Goal: Task Accomplishment & Management: Manage account settings

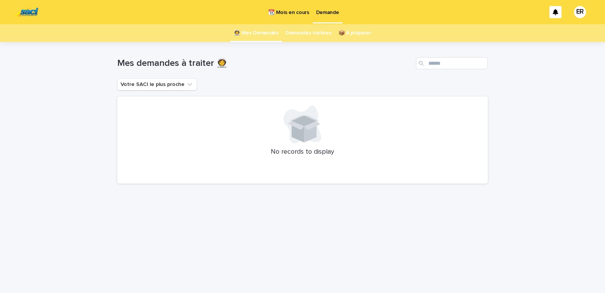
click at [296, 11] on p "📆 Mois en cours" at bounding box center [288, 8] width 41 height 16
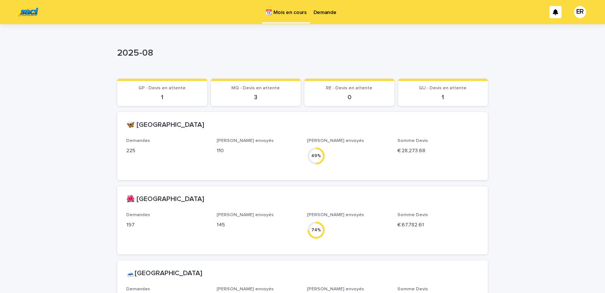
click at [324, 11] on p "Demande" at bounding box center [324, 8] width 23 height 16
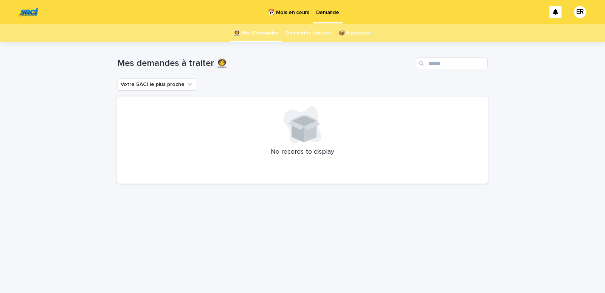
click at [289, 12] on p "📆 Mois en cours" at bounding box center [288, 8] width 41 height 16
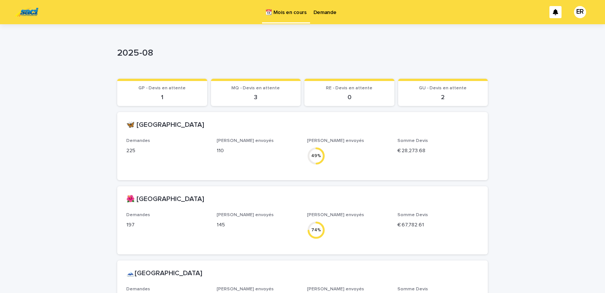
click at [323, 11] on p "Demande" at bounding box center [324, 8] width 23 height 16
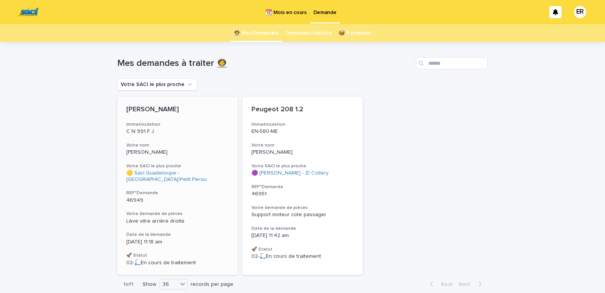
click at [163, 152] on p "[PERSON_NAME]" at bounding box center [177, 152] width 102 height 6
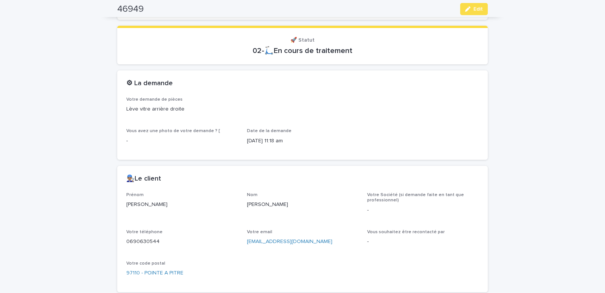
scroll to position [257, 0]
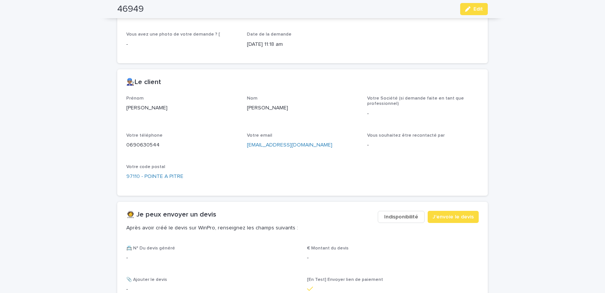
click at [397, 218] on span "Indisponibilité" at bounding box center [401, 217] width 34 height 8
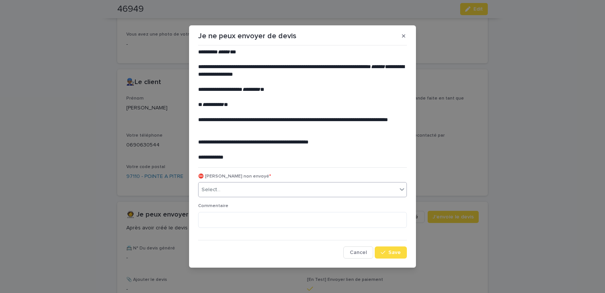
click at [241, 188] on div "Select..." at bounding box center [297, 189] width 198 height 12
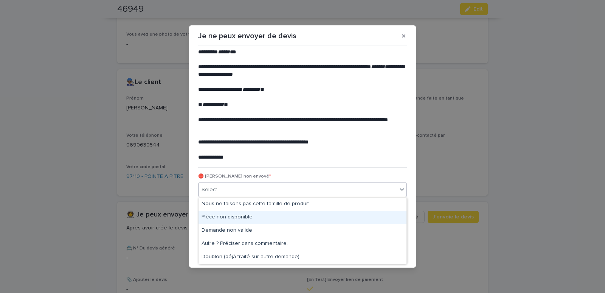
click at [211, 214] on div "Pièce non disponible" at bounding box center [302, 216] width 208 height 13
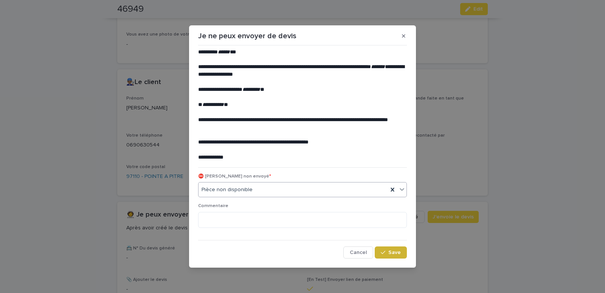
click at [382, 255] on button "Save" at bounding box center [391, 252] width 32 height 12
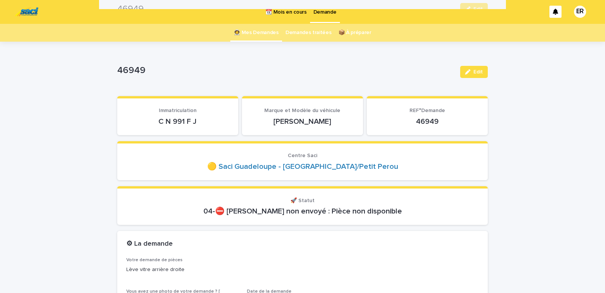
scroll to position [0, 0]
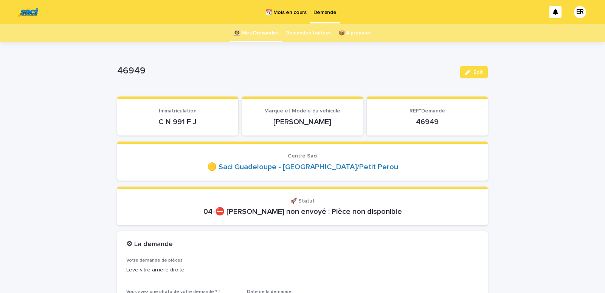
click at [261, 33] on link "👩‍🚀 Mes Demandes" at bounding box center [256, 33] width 45 height 18
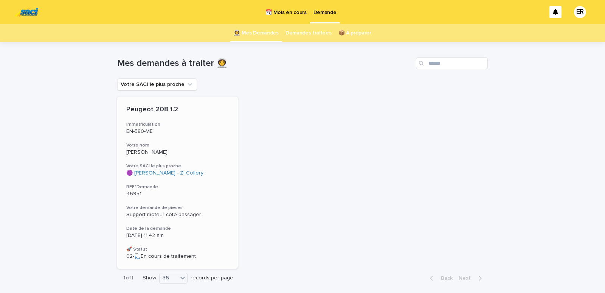
click at [165, 135] on div "Peugeot 208 1.2 Immatriculation EN-580-ME Votre nom [PERSON_NAME] Votre SACI le…" at bounding box center [177, 182] width 121 height 172
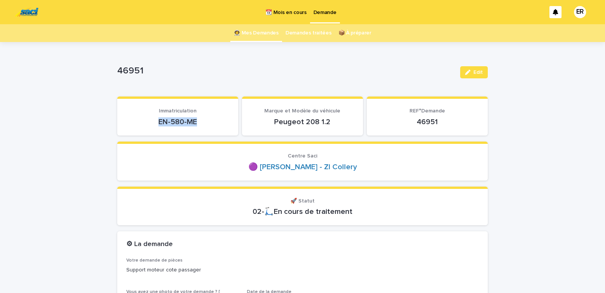
drag, startPoint x: 153, startPoint y: 126, endPoint x: 200, endPoint y: 122, distance: 47.0
click at [200, 122] on p "EN-580-ME" at bounding box center [177, 121] width 103 height 9
copy p "EN-580-ME"
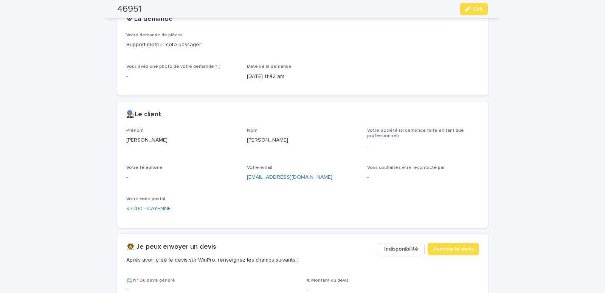
scroll to position [321, 0]
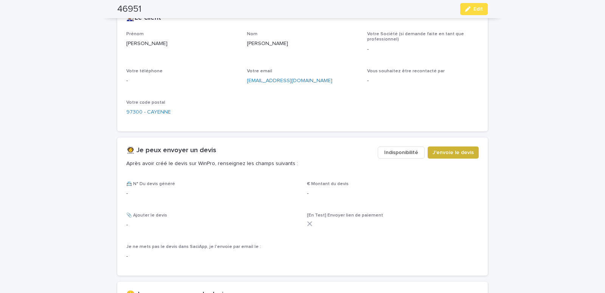
click at [462, 156] on span "J'envoie le devis" at bounding box center [452, 153] width 41 height 8
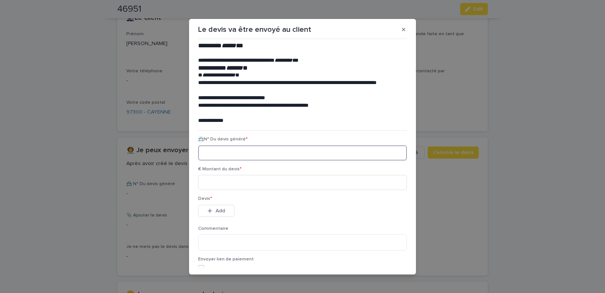
click at [203, 151] on input at bounding box center [302, 152] width 209 height 15
paste input "********"
type input "********"
click at [210, 181] on input at bounding box center [302, 182] width 209 height 15
type input "******"
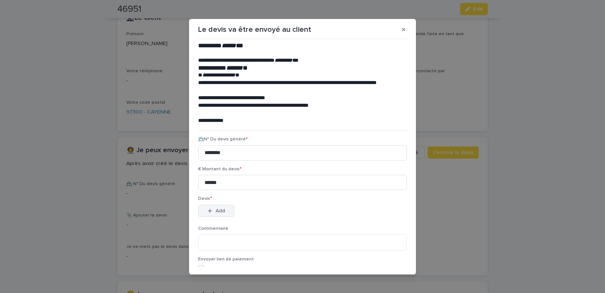
click at [210, 208] on div "button" at bounding box center [211, 210] width 8 height 5
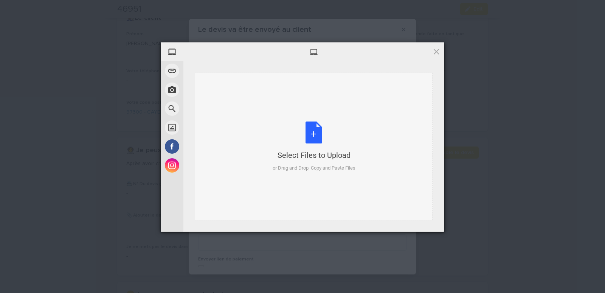
click at [220, 92] on div "Select Files to Upload or Drag and Drop, Copy and Paste Files" at bounding box center [314, 146] width 238 height 147
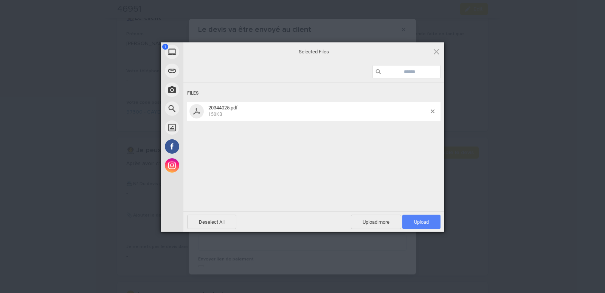
click at [418, 220] on span "Upload 1" at bounding box center [421, 222] width 15 height 6
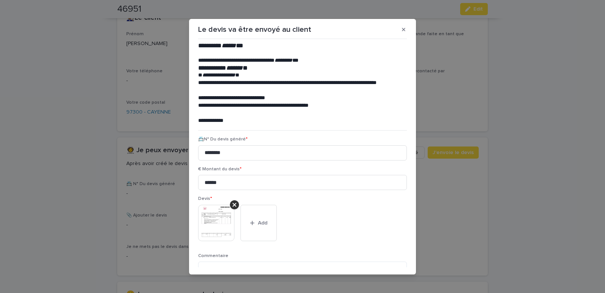
scroll to position [4, 0]
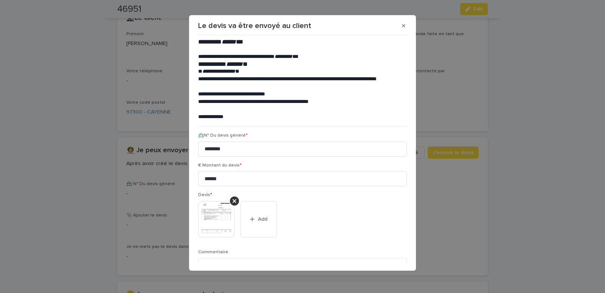
click at [387, 194] on p "Devis *" at bounding box center [302, 194] width 209 height 5
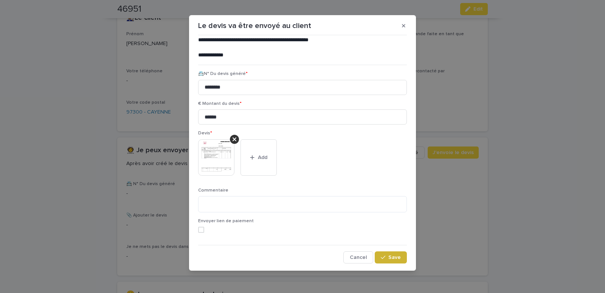
click at [388, 255] on span "Save" at bounding box center [394, 256] width 12 height 5
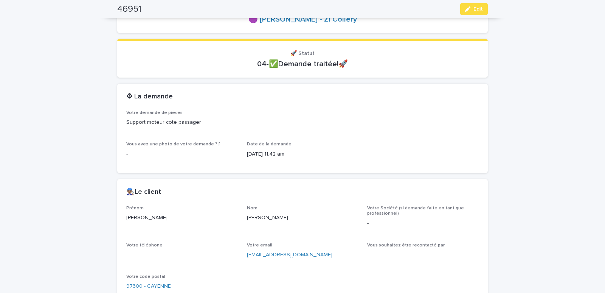
scroll to position [9, 0]
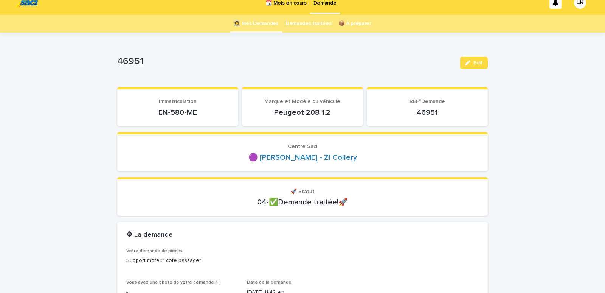
click at [263, 23] on link "👩‍🚀 Mes Demandes" at bounding box center [256, 24] width 45 height 18
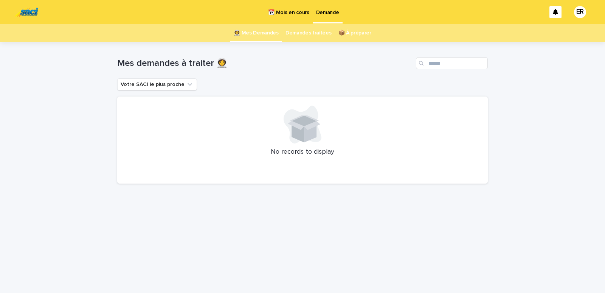
click at [286, 12] on p "📆 Mois en cours" at bounding box center [288, 8] width 41 height 16
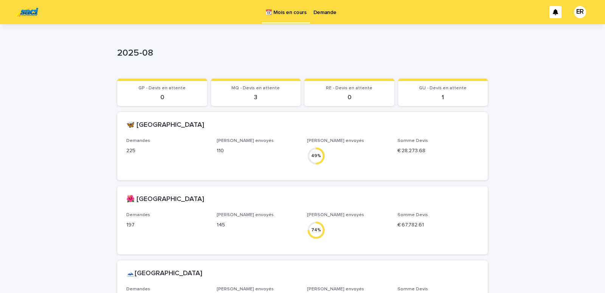
click at [324, 13] on p "Demande" at bounding box center [324, 8] width 23 height 16
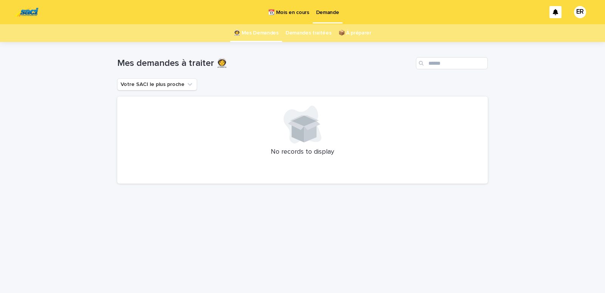
click at [278, 12] on p "📆 Mois en cours" at bounding box center [288, 8] width 41 height 16
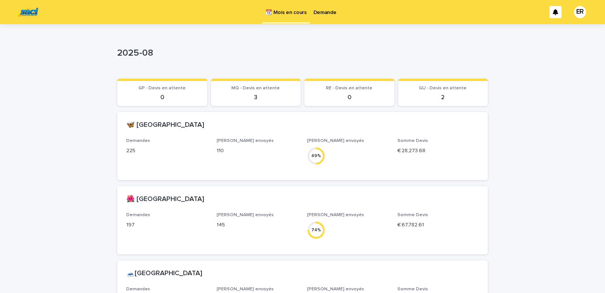
click at [317, 9] on p "Demande" at bounding box center [324, 8] width 23 height 16
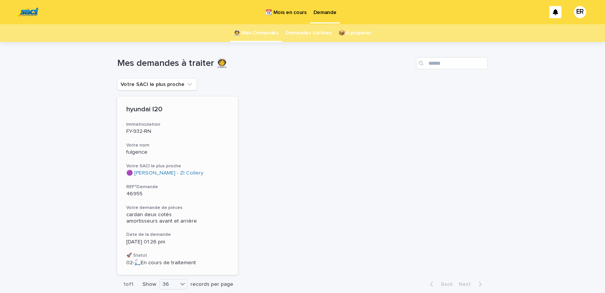
click at [163, 131] on p "FY-932-RN" at bounding box center [177, 131] width 102 height 6
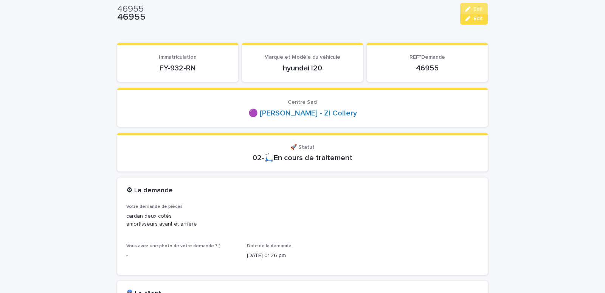
scroll to position [32, 0]
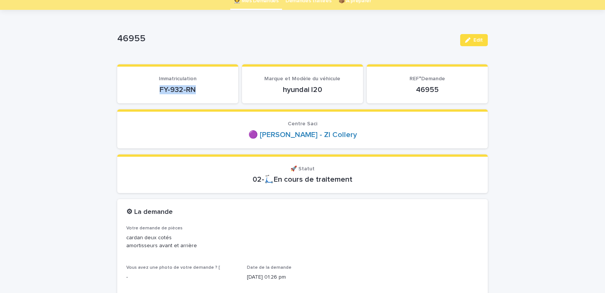
drag, startPoint x: 147, startPoint y: 88, endPoint x: 201, endPoint y: 86, distance: 53.7
click at [201, 86] on p "FY-932-RN" at bounding box center [177, 89] width 103 height 9
copy p "FY-932-RN"
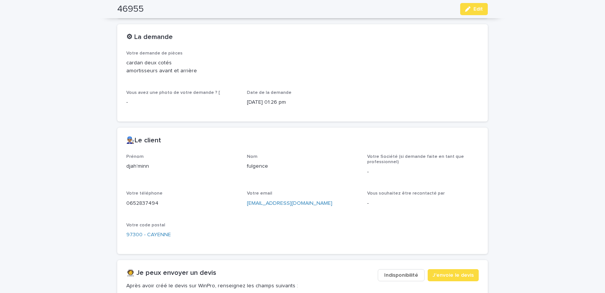
scroll to position [225, 0]
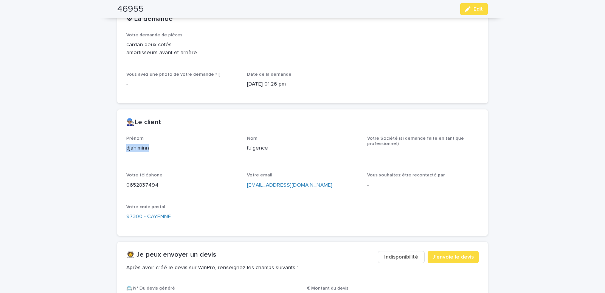
drag, startPoint x: 119, startPoint y: 150, endPoint x: 158, endPoint y: 154, distance: 39.5
click at [158, 154] on div "Prénom djah'minn Nom [PERSON_NAME] Votre Société (si demande faite en tant que …" at bounding box center [302, 186] width 370 height 100
copy p "djah'minn"
drag, startPoint x: 240, startPoint y: 148, endPoint x: 279, endPoint y: 150, distance: 39.0
click at [279, 150] on div "Prénom djah'minn Nom [PERSON_NAME] Votre Société (si demande faite en tant que …" at bounding box center [302, 181] width 352 height 91
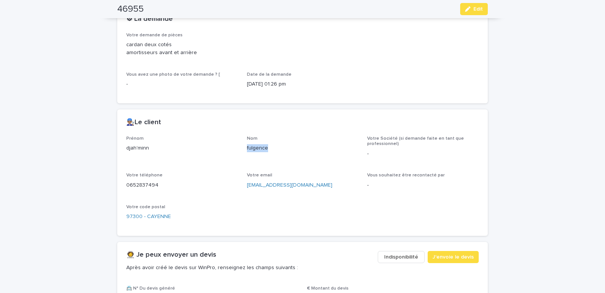
copy p "fulgence"
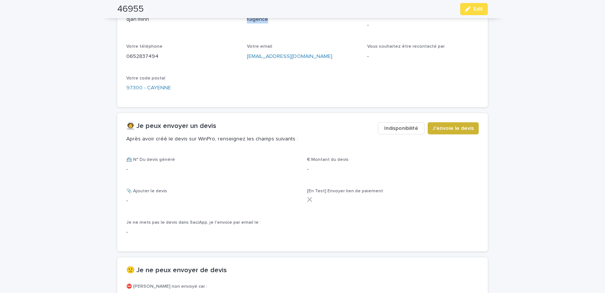
click at [449, 132] on button "J'envoie le devis" at bounding box center [452, 128] width 51 height 12
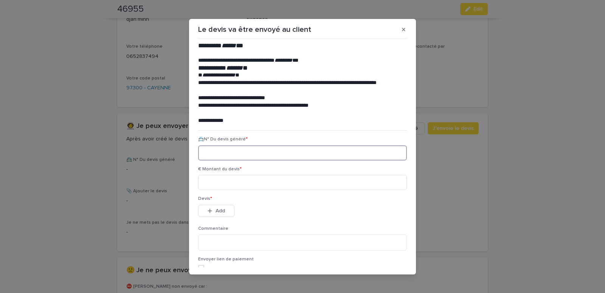
click at [215, 152] on input at bounding box center [302, 152] width 209 height 15
paste input "********"
type input "********"
click at [220, 178] on input at bounding box center [302, 182] width 209 height 15
type input "******"
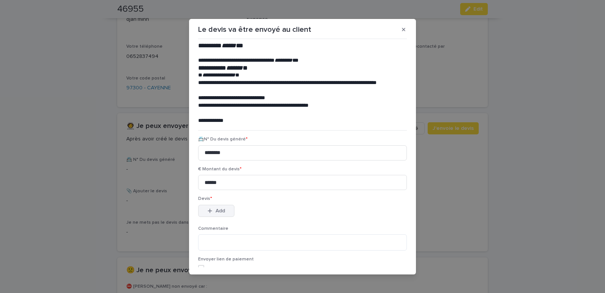
click at [212, 208] on button "Add" at bounding box center [216, 210] width 36 height 12
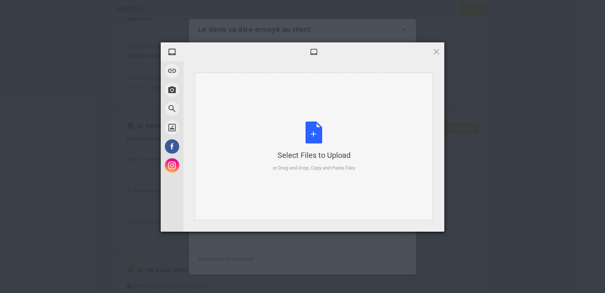
click at [255, 91] on div "Select Files to Upload or Drag and Drop, Copy and Paste Files" at bounding box center [314, 146] width 238 height 147
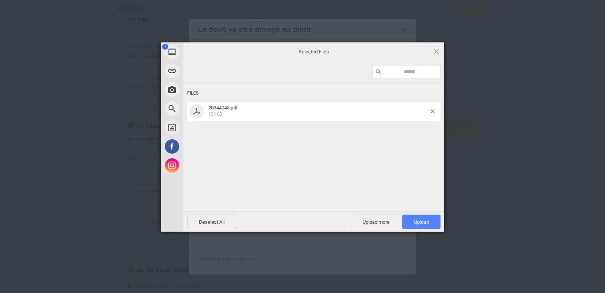
click at [406, 218] on span "Upload 1" at bounding box center [421, 221] width 38 height 14
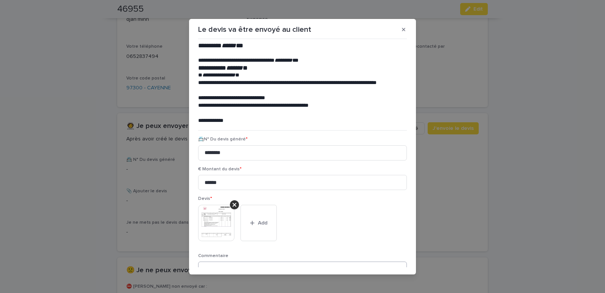
scroll to position [62, 0]
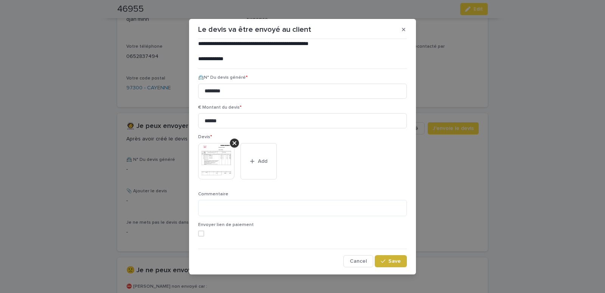
click at [388, 260] on span "Save" at bounding box center [394, 260] width 12 height 5
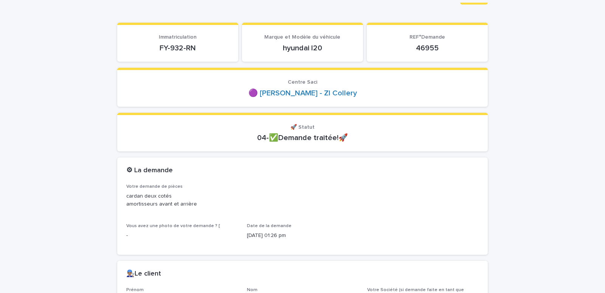
scroll to position [0, 0]
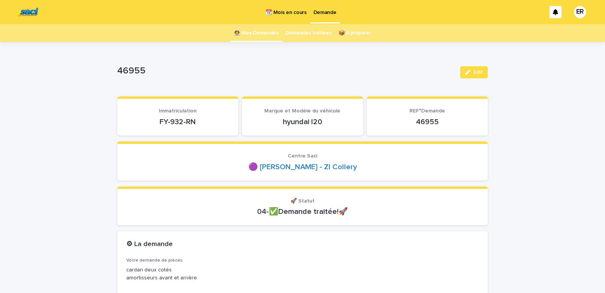
click at [249, 28] on link "👩‍🚀 Mes Demandes" at bounding box center [256, 33] width 45 height 18
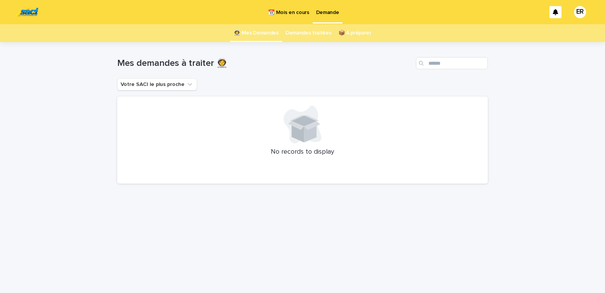
click at [294, 10] on p "📆 Mois en cours" at bounding box center [288, 8] width 41 height 16
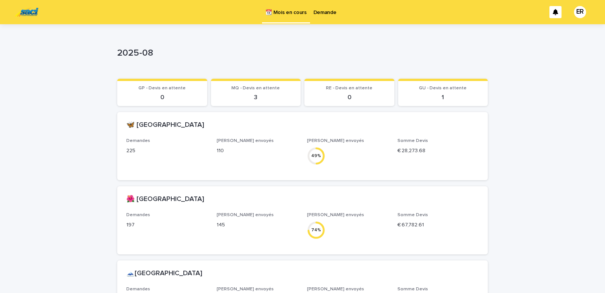
click at [325, 12] on p "Demande" at bounding box center [324, 8] width 23 height 16
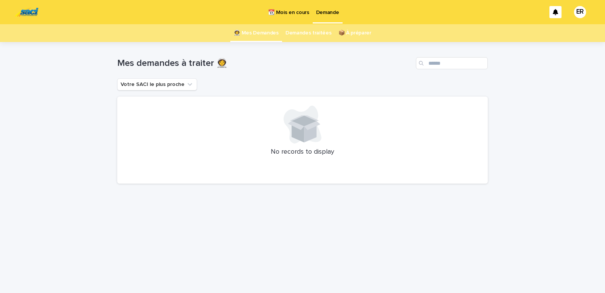
click at [296, 14] on p "📆 Mois en cours" at bounding box center [288, 8] width 41 height 16
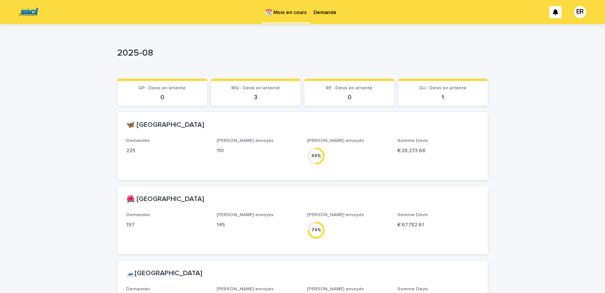
click at [325, 12] on p "Demande" at bounding box center [324, 8] width 23 height 16
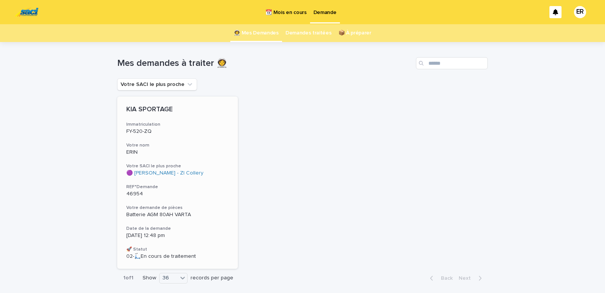
click at [158, 149] on p "ERIN" at bounding box center [177, 152] width 102 height 6
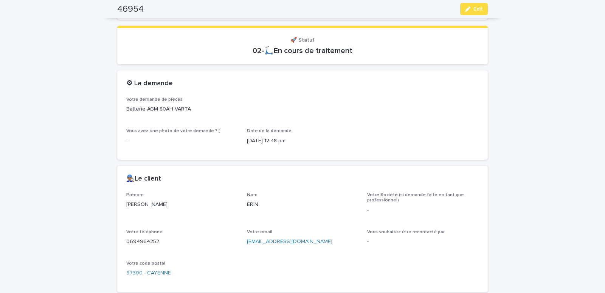
scroll to position [289, 0]
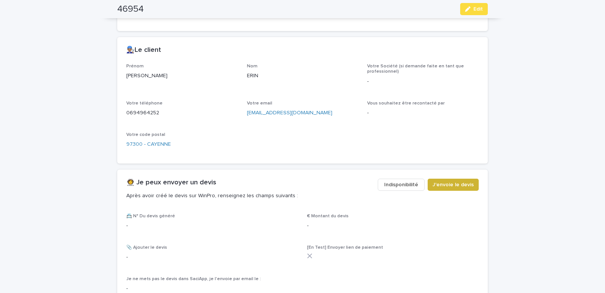
click at [445, 181] on span "J'envoie le devis" at bounding box center [452, 185] width 41 height 8
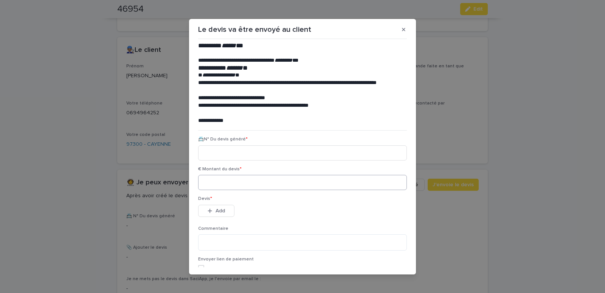
scroll to position [34, 0]
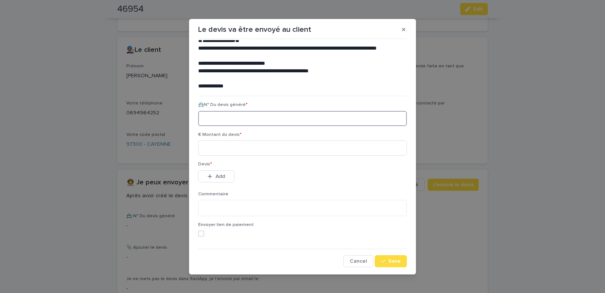
click at [207, 117] on input at bounding box center [302, 118] width 209 height 15
paste input "********"
type input "********"
click at [224, 149] on input at bounding box center [302, 147] width 209 height 15
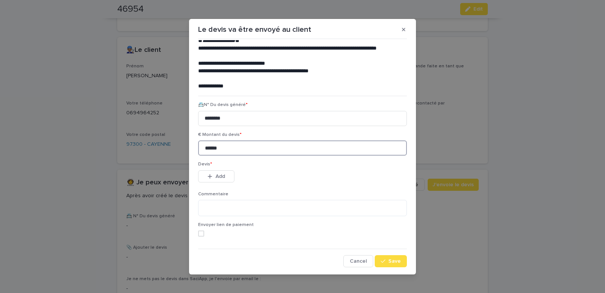
type input "******"
click at [215, 177] on span "Add" at bounding box center [219, 175] width 9 height 5
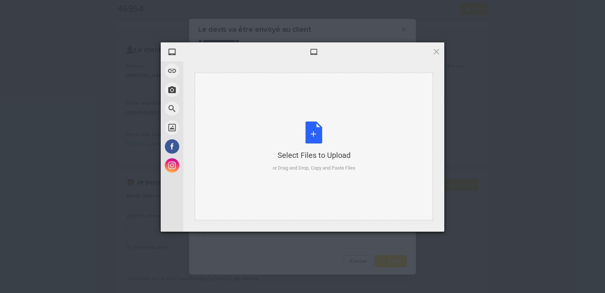
click at [213, 97] on div "Select Files to Upload or Drag and Drop, Copy and Paste Files" at bounding box center [314, 146] width 238 height 147
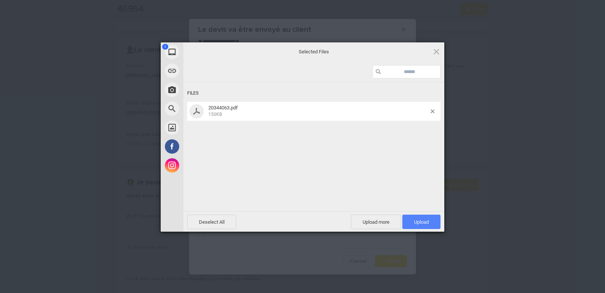
click at [422, 220] on span "Upload 1" at bounding box center [421, 222] width 15 height 6
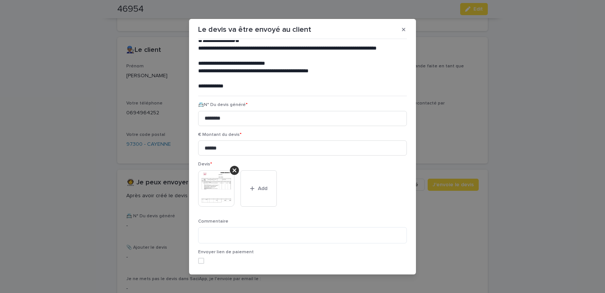
scroll to position [62, 0]
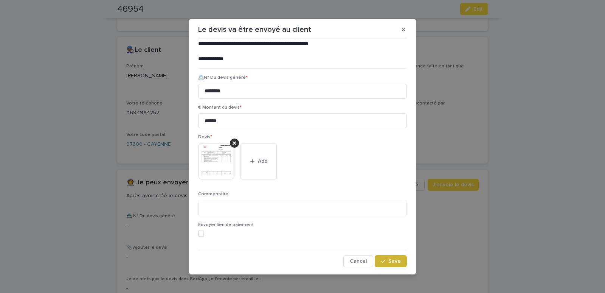
click at [393, 263] on span "Save" at bounding box center [394, 260] width 12 height 5
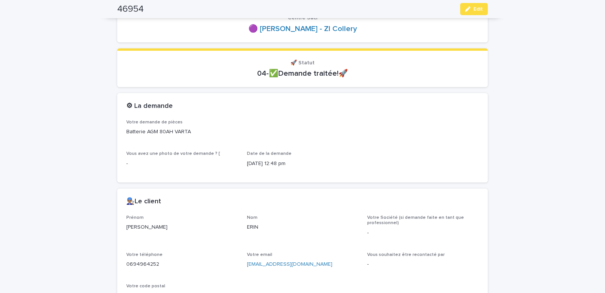
scroll to position [9, 0]
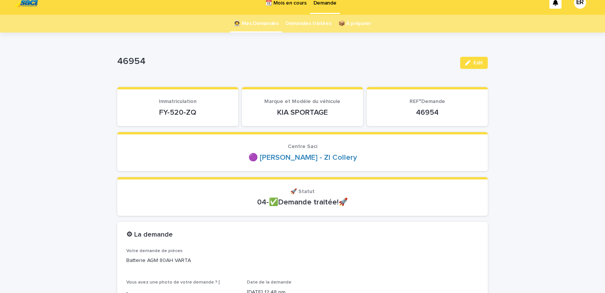
click at [257, 25] on link "👩‍🚀 Mes Demandes" at bounding box center [256, 24] width 45 height 18
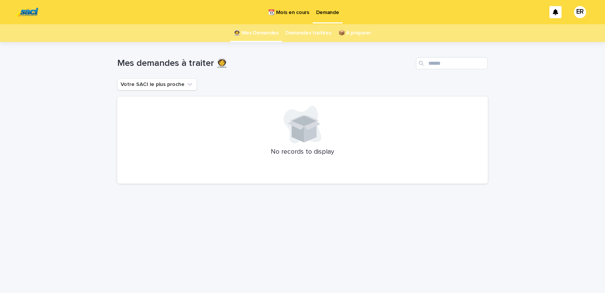
click at [291, 11] on p "📆 Mois en cours" at bounding box center [288, 8] width 41 height 16
